Goal: Task Accomplishment & Management: Use online tool/utility

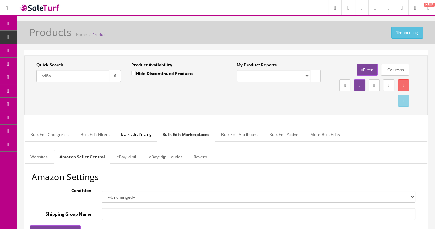
drag, startPoint x: 62, startPoint y: 75, endPoint x: 37, endPoint y: 75, distance: 24.4
click at [37, 75] on input "pd8a-" at bounding box center [72, 76] width 73 height 12
type input "td50-44"
click at [36, 37] on link "Products" at bounding box center [53, 37] width 72 height 13
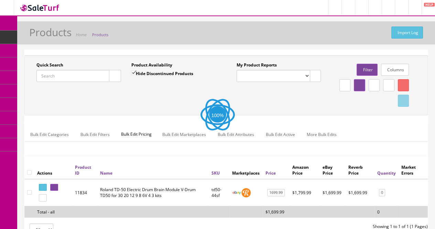
click at [87, 73] on input "Quick Search" at bounding box center [72, 76] width 73 height 12
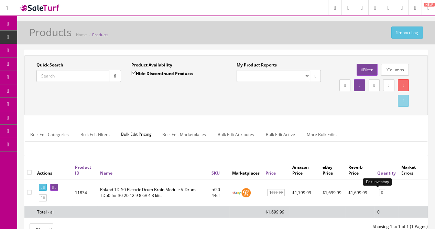
click at [379, 191] on link "0" at bounding box center [382, 192] width 6 height 7
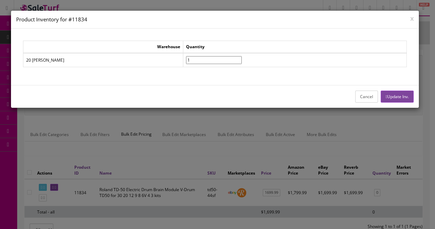
drag, startPoint x: 203, startPoint y: 58, endPoint x: 211, endPoint y: 59, distance: 8.3
type input"] "1"
click at [203, 58] on input"] "1" at bounding box center [214, 60] width 56 height 8
click at [394, 98] on button "Update Inv." at bounding box center [397, 96] width 33 height 12
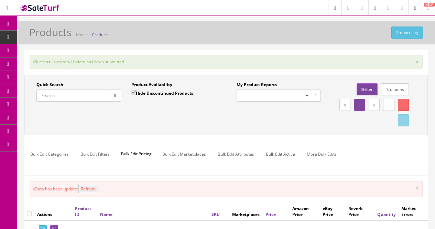
click at [88, 98] on input "Quick Search" at bounding box center [72, 95] width 73 height 12
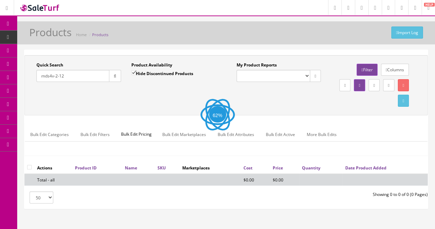
type input "mds4v-2-12"
click at [149, 74] on label "Hide Discontinued Products" at bounding box center [162, 73] width 62 height 7
click at [136, 74] on input "Hide Discontinued Products" at bounding box center [133, 72] width 4 height 4
checkbox input "false"
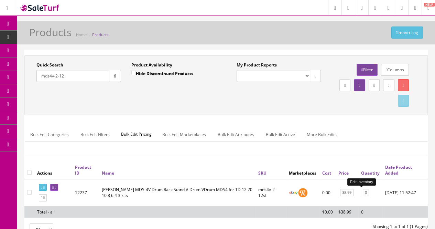
click at [363, 190] on link "0" at bounding box center [366, 192] width 6 height 7
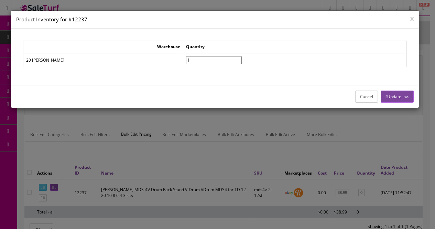
type input"] "1"
click at [201, 59] on input"] "1" at bounding box center [214, 60] width 56 height 8
click at [398, 93] on button "Update Inv." at bounding box center [397, 96] width 33 height 12
